Goal: Find specific page/section

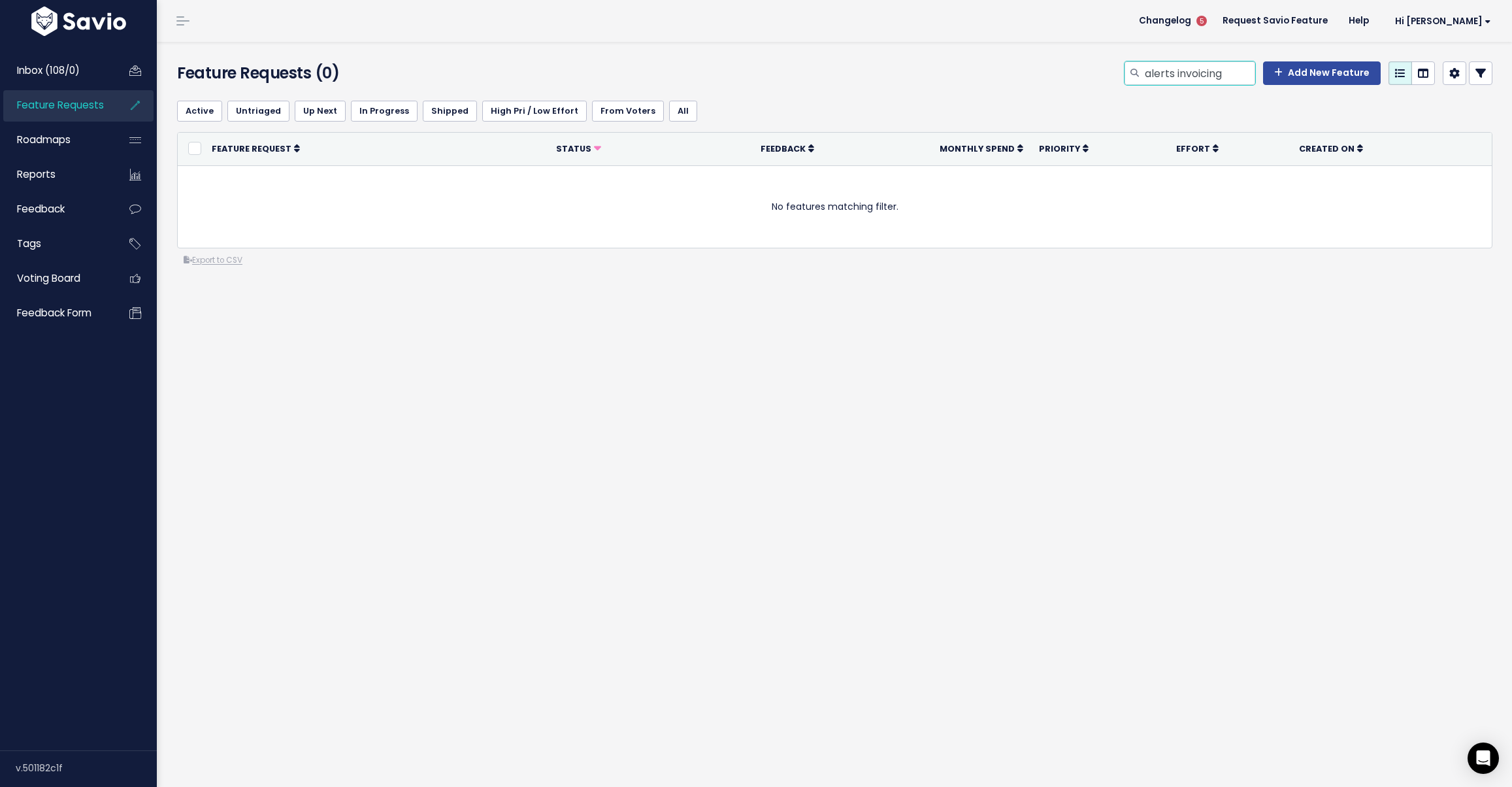
drag, startPoint x: 1227, startPoint y: 72, endPoint x: 1173, endPoint y: 72, distance: 54.0
click at [1173, 72] on input "alerts invoicing" at bounding box center [1199, 73] width 112 height 24
type input "alerts i"
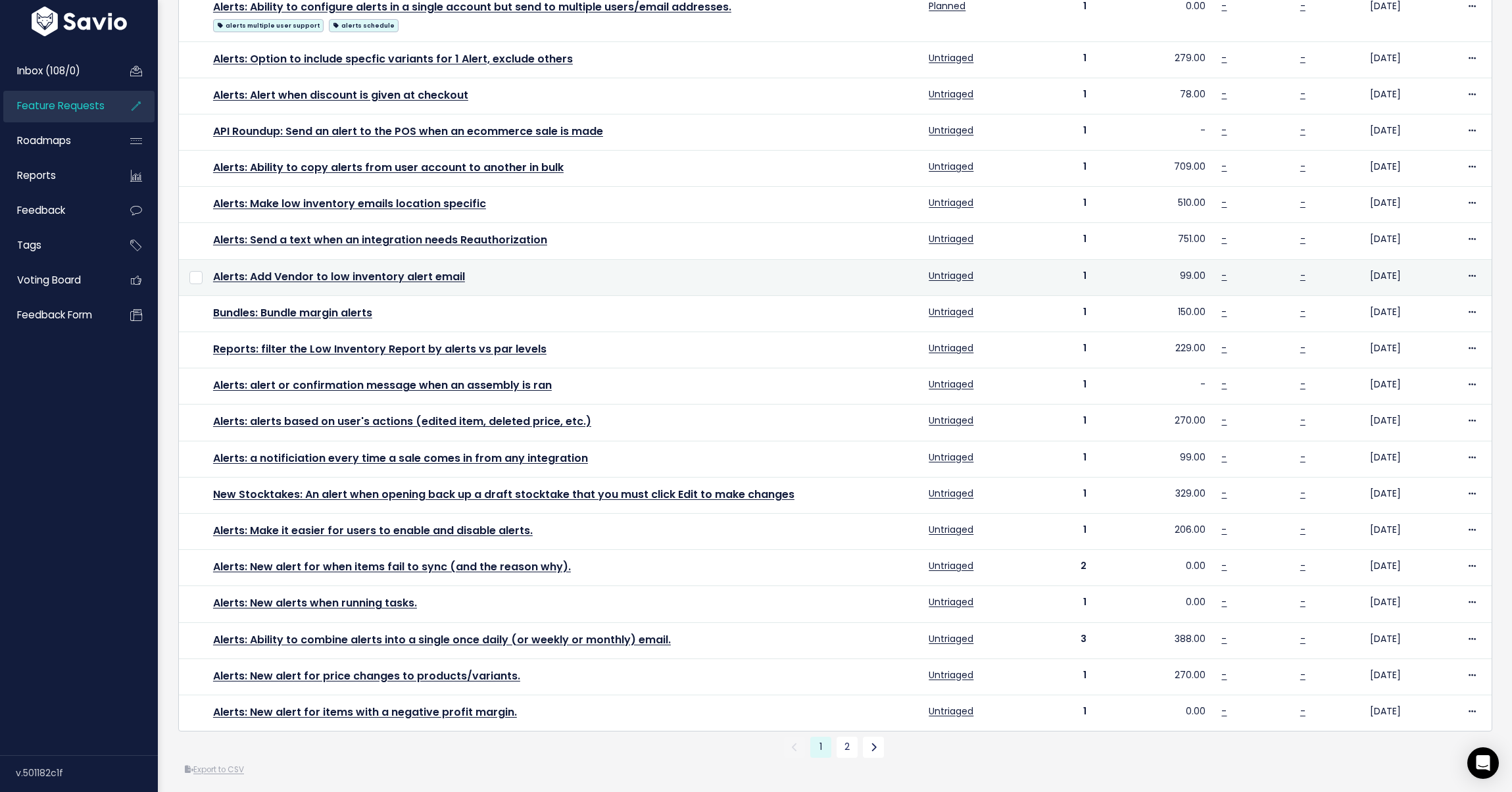
scroll to position [203, 0]
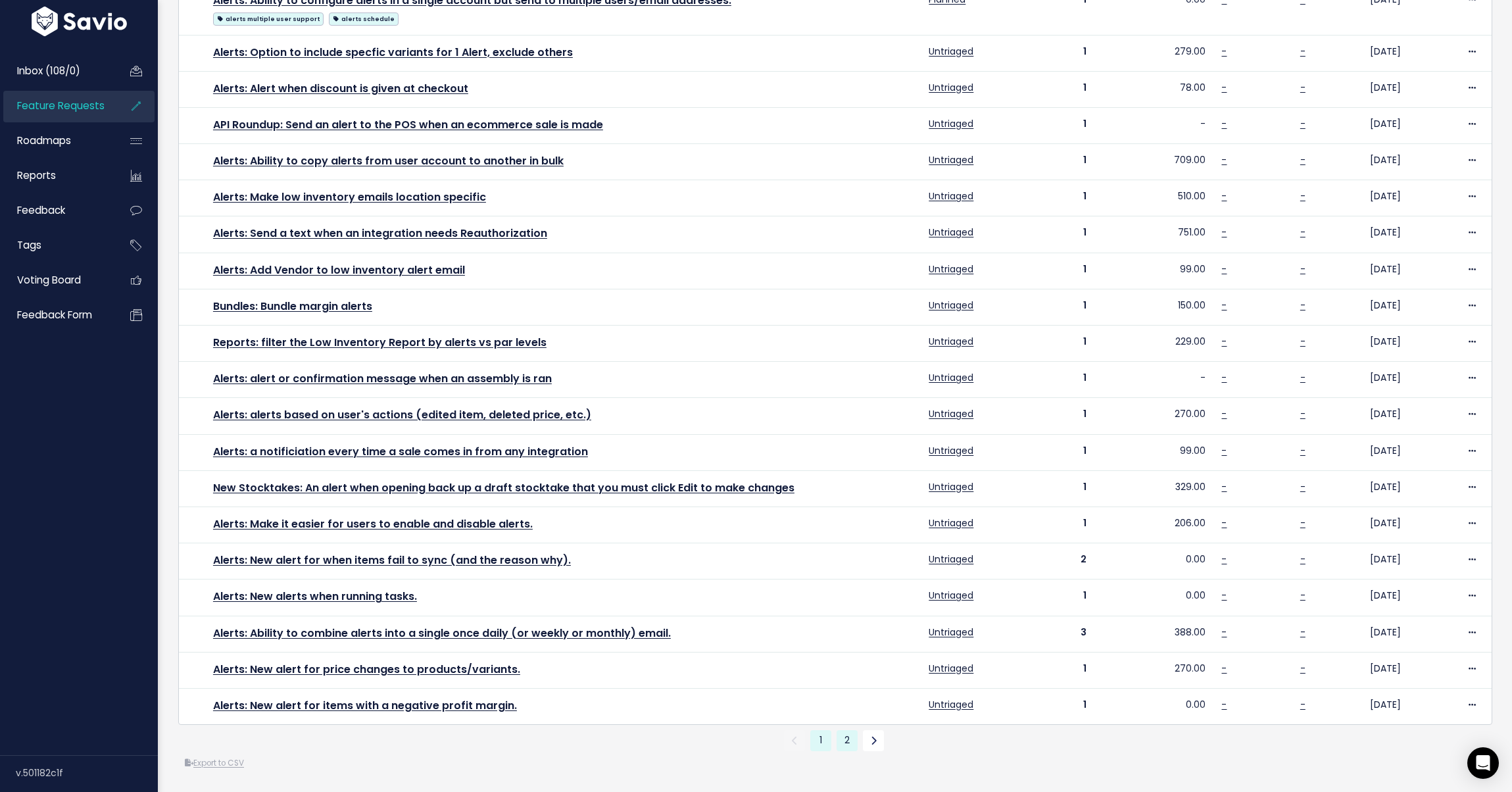
click at [845, 732] on link "2" at bounding box center [847, 740] width 21 height 21
